Goal: Transaction & Acquisition: Book appointment/travel/reservation

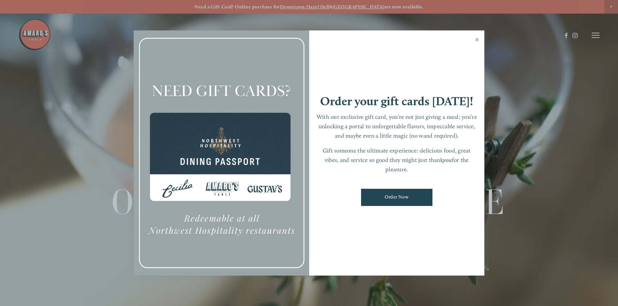
click at [477, 39] on link "Close" at bounding box center [477, 40] width 13 height 18
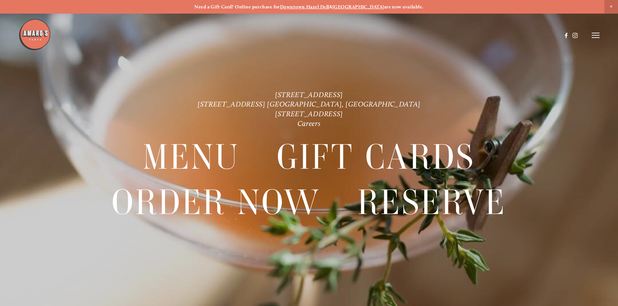
click at [597, 34] on icon at bounding box center [596, 35] width 8 height 6
click at [544, 32] on header "Menu Order Now Visit Gallery 0" at bounding box center [309, 35] width 618 height 71
click at [545, 34] on span "Reserve" at bounding box center [548, 35] width 17 height 6
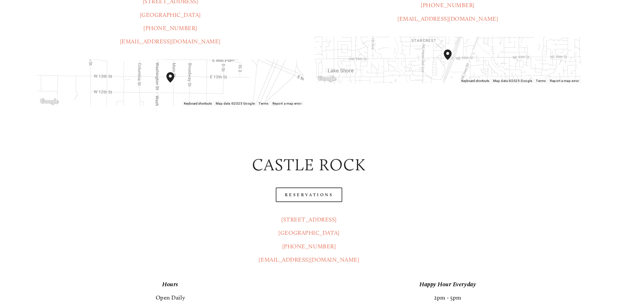
scroll to position [259, 0]
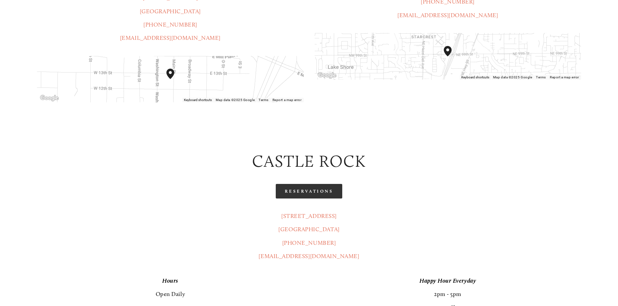
click at [310, 184] on link "Reservations" at bounding box center [309, 191] width 67 height 15
